Goal: Ask a question

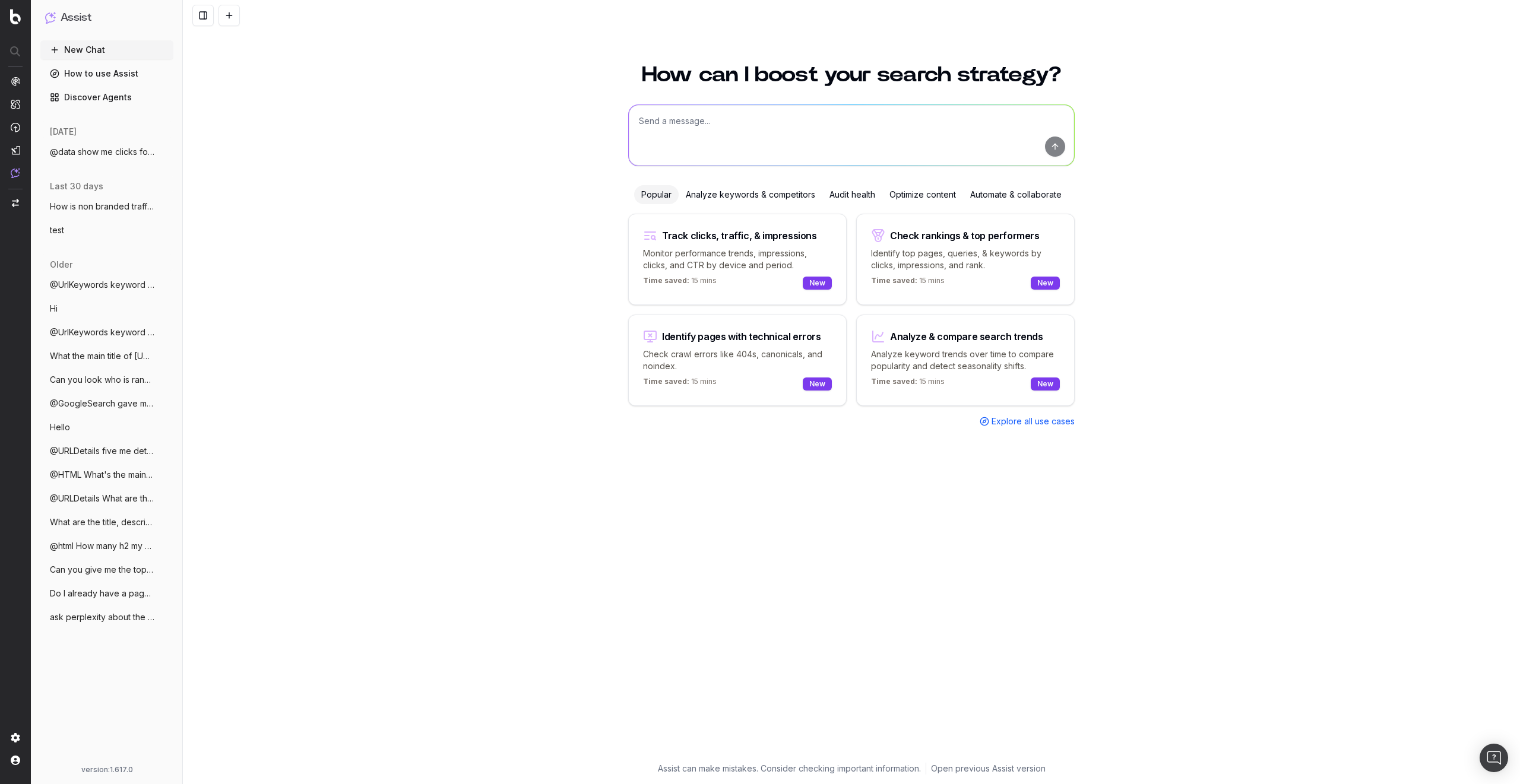
click at [105, 358] on span "What the main title of [URL]" at bounding box center [102, 356] width 105 height 12
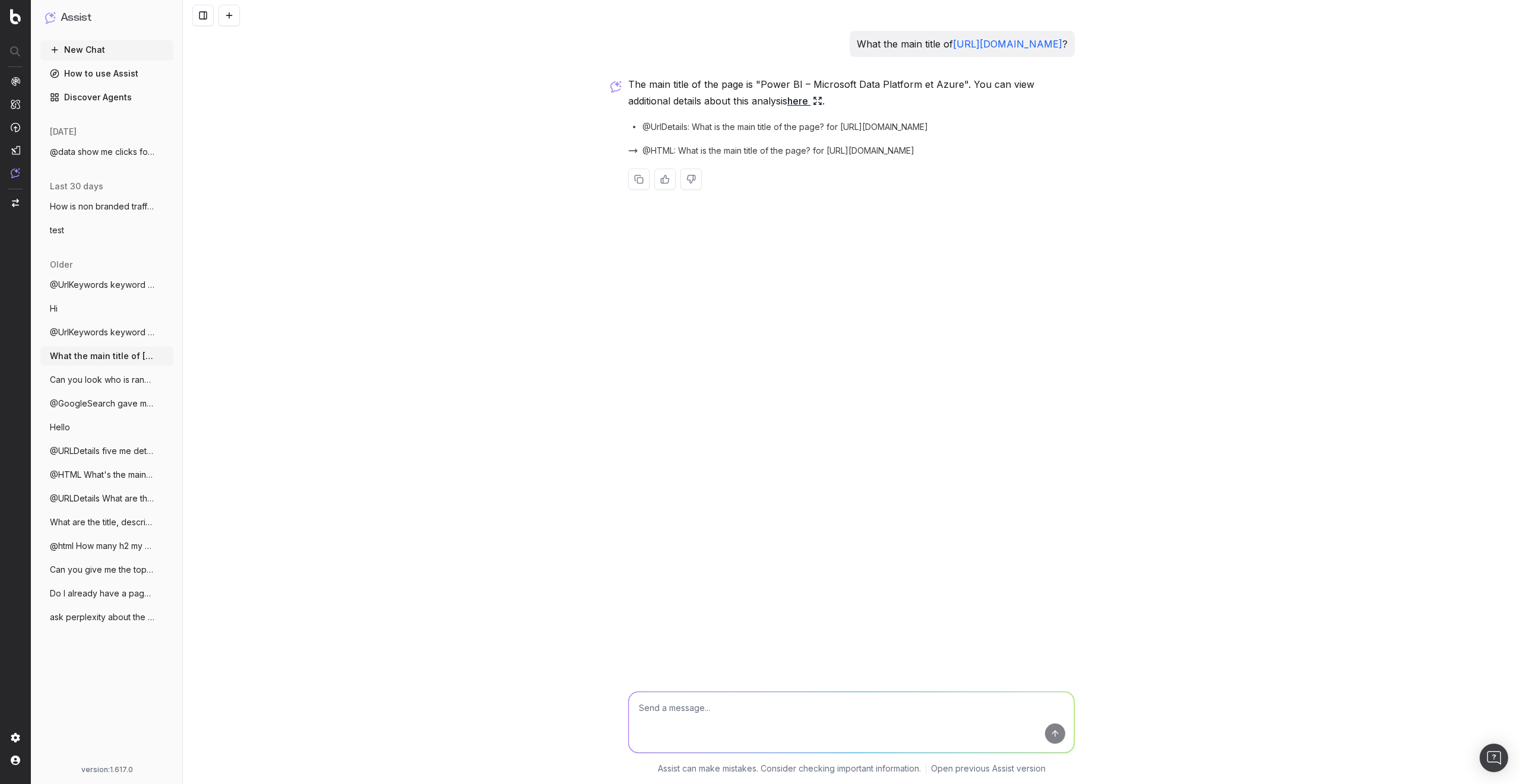
click at [92, 159] on button "@data show me clicks for last 7 days" at bounding box center [106, 151] width 133 height 19
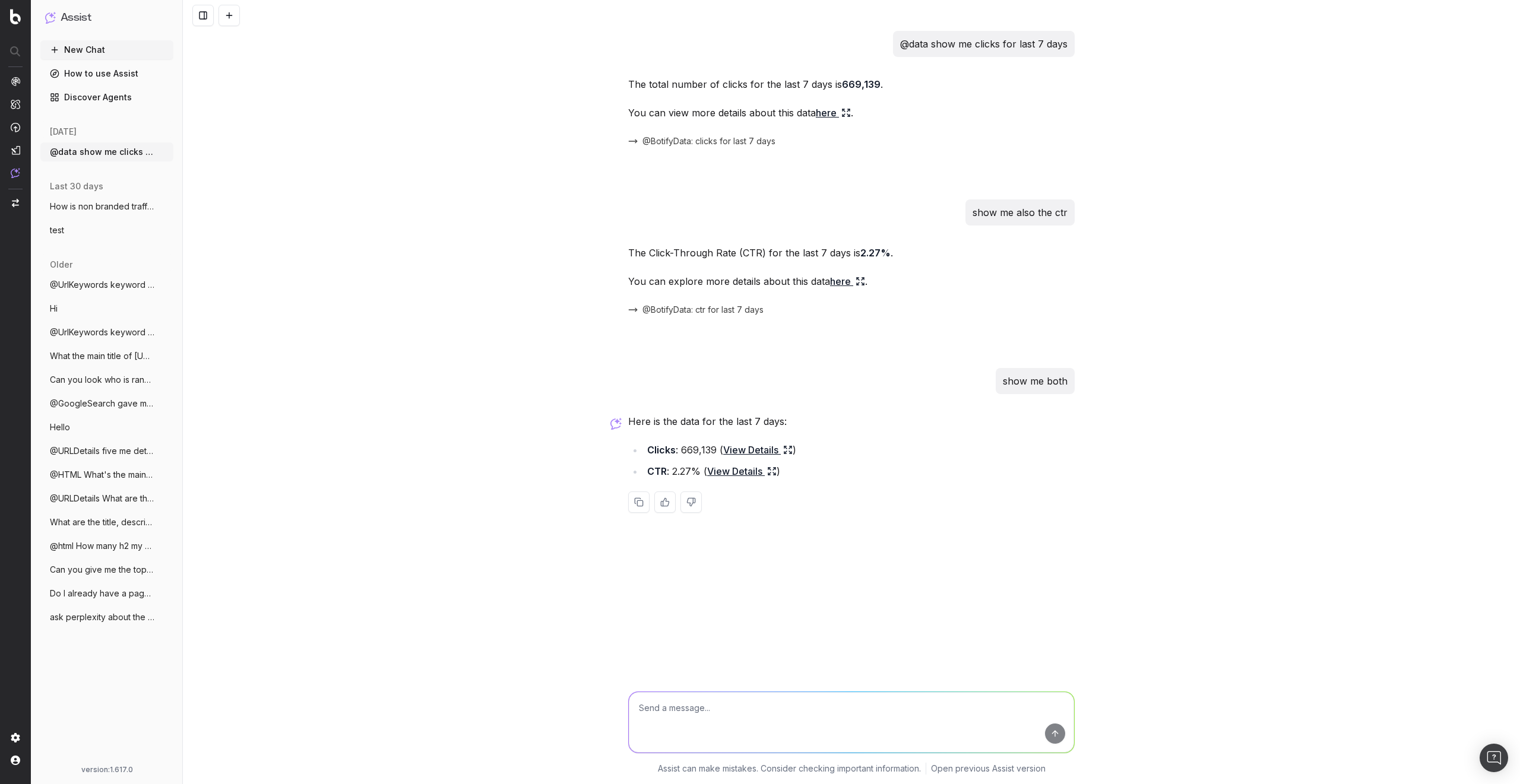
click at [412, 254] on div "@data show me clicks for last 7 days The total number of clicks for the last 7 …" at bounding box center [852, 392] width 1338 height 784
